Goal: Task Accomplishment & Management: Complete application form

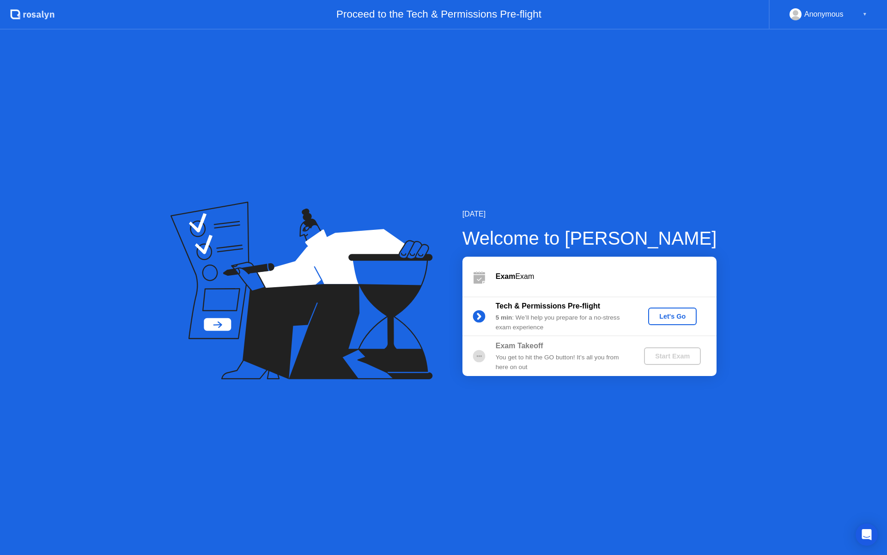
click at [658, 314] on div "Let's Go" at bounding box center [672, 315] width 41 height 7
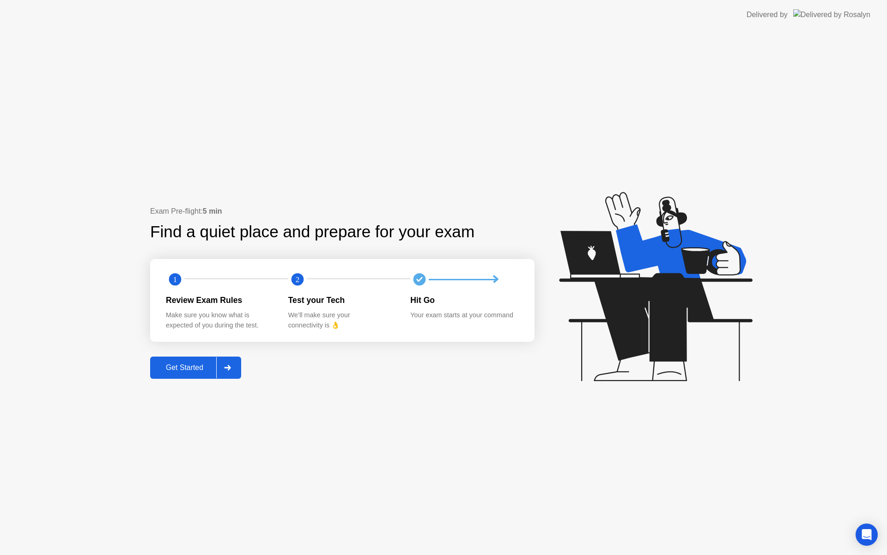
click at [214, 365] on div "Get Started" at bounding box center [184, 367] width 63 height 8
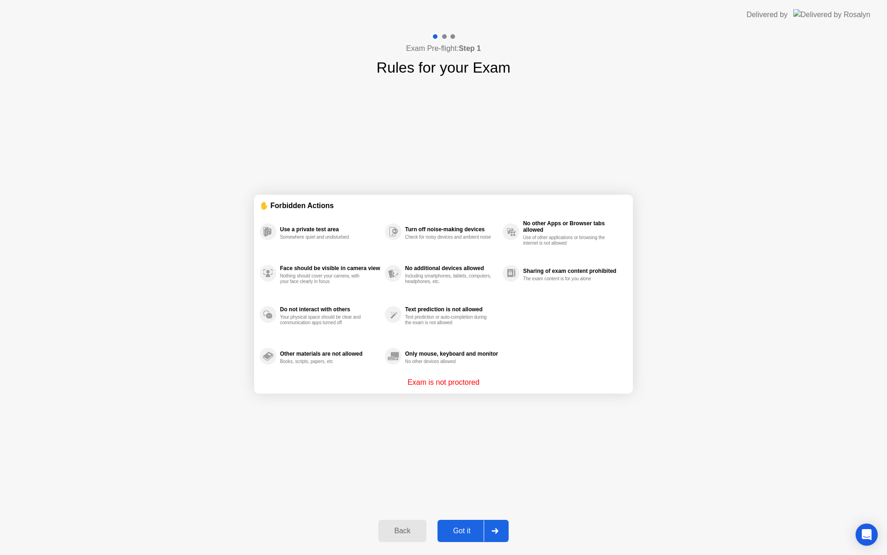
click at [473, 523] on button "Got it" at bounding box center [473, 530] width 71 height 22
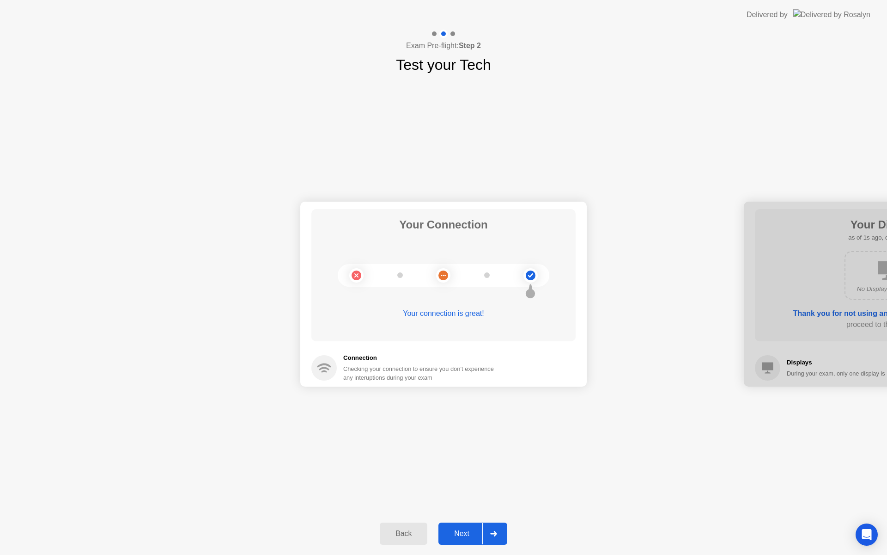
click at [473, 523] on button "Next" at bounding box center [473, 533] width 69 height 22
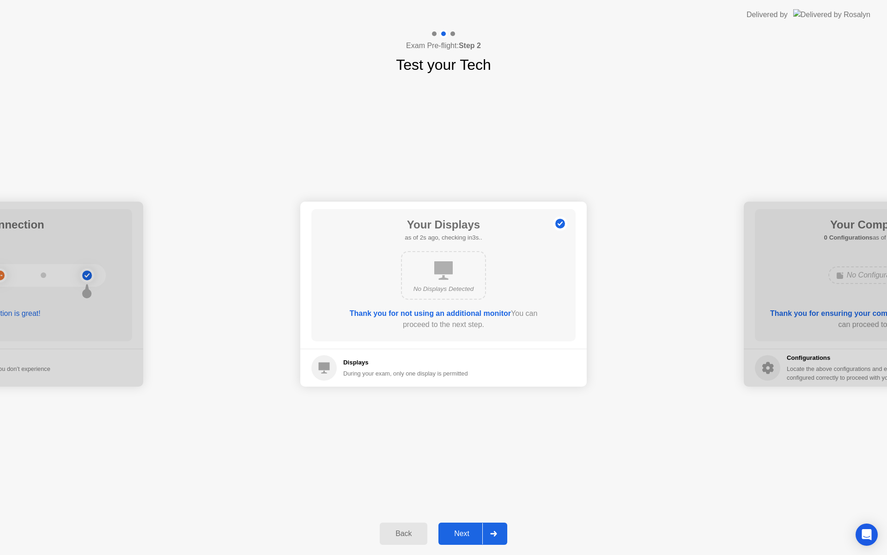
click at [472, 529] on div "Next" at bounding box center [461, 533] width 41 height 8
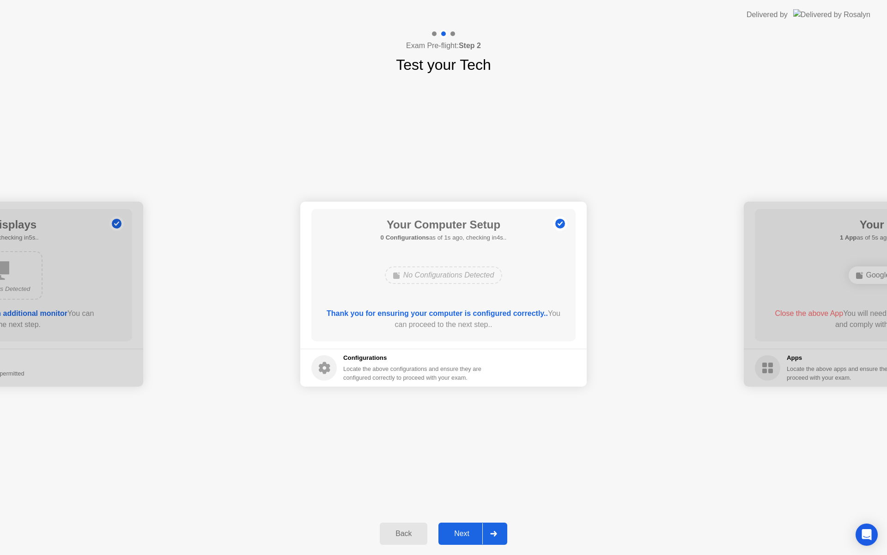
click at [472, 529] on div "Next" at bounding box center [461, 533] width 41 height 8
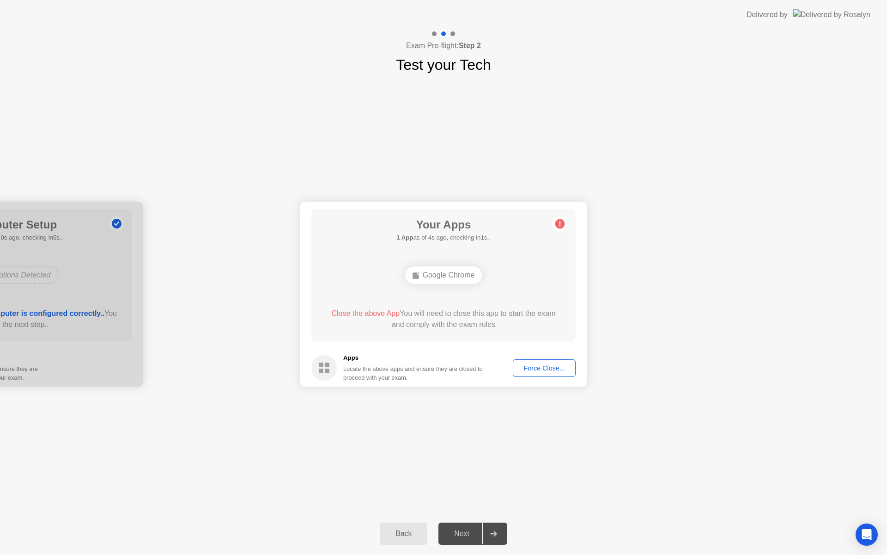
click at [551, 370] on div "Force Close..." at bounding box center [544, 367] width 56 height 7
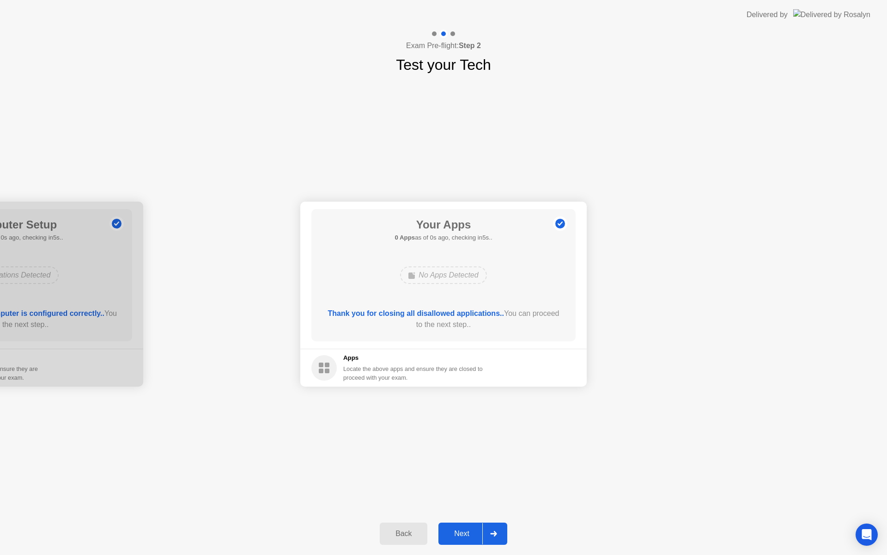
click at [463, 529] on div "Next" at bounding box center [461, 533] width 41 height 8
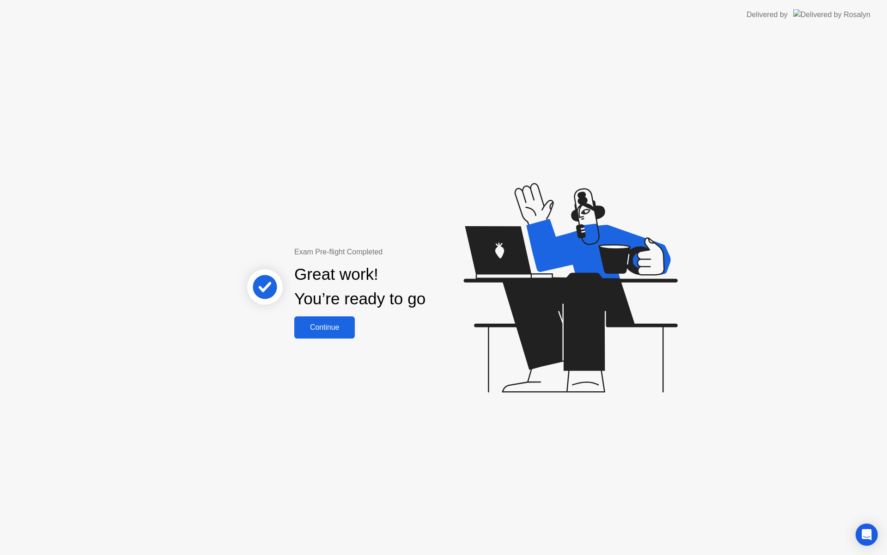
click at [334, 323] on div "Continue" at bounding box center [324, 327] width 55 height 8
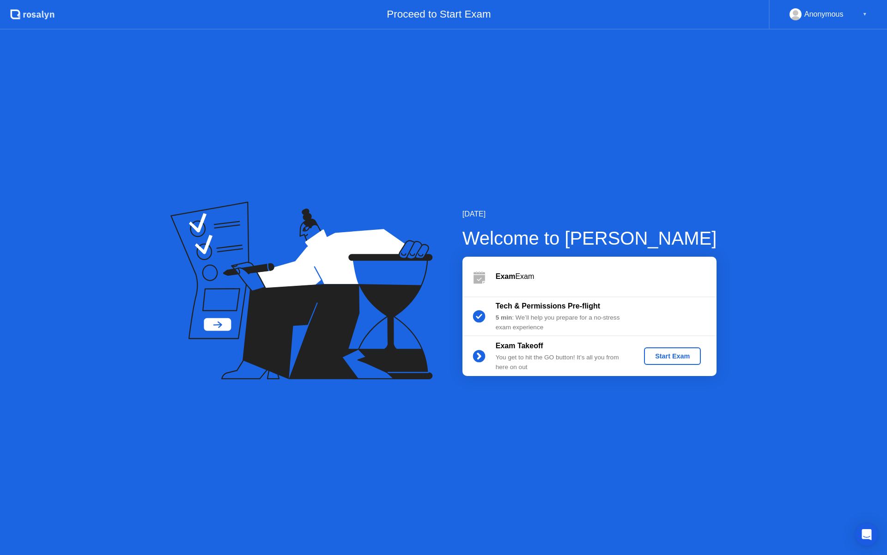
click at [674, 357] on div "Start Exam" at bounding box center [672, 355] width 49 height 7
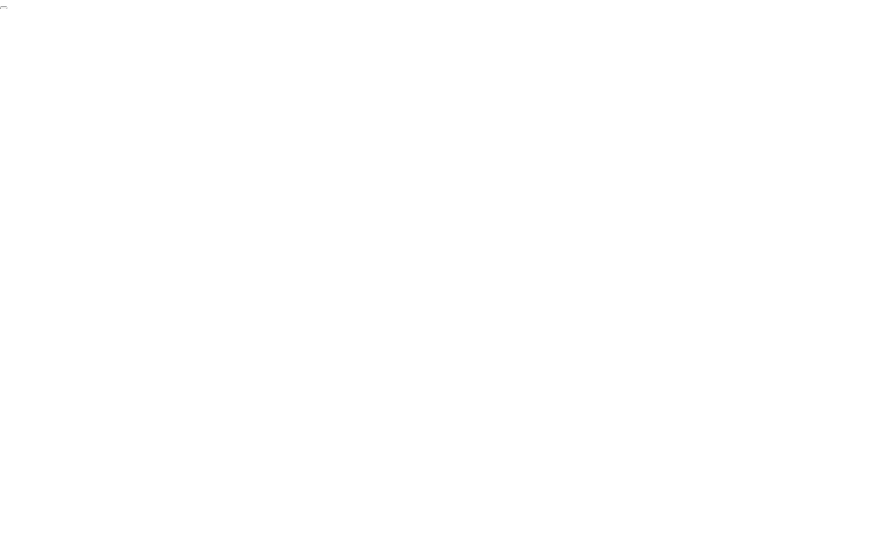
click div "End Proctoring Session"
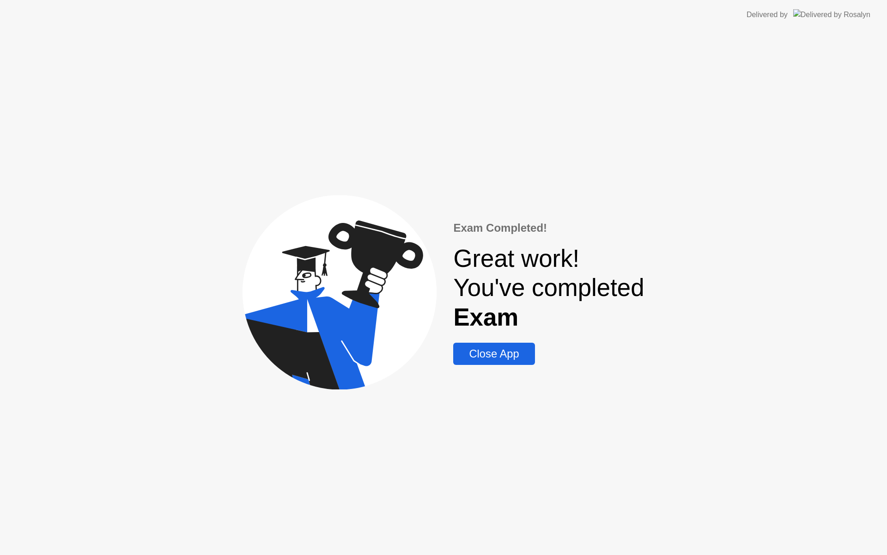
click at [475, 353] on div "Close App" at bounding box center [494, 353] width 76 height 13
